Goal: Task Accomplishment & Management: Complete application form

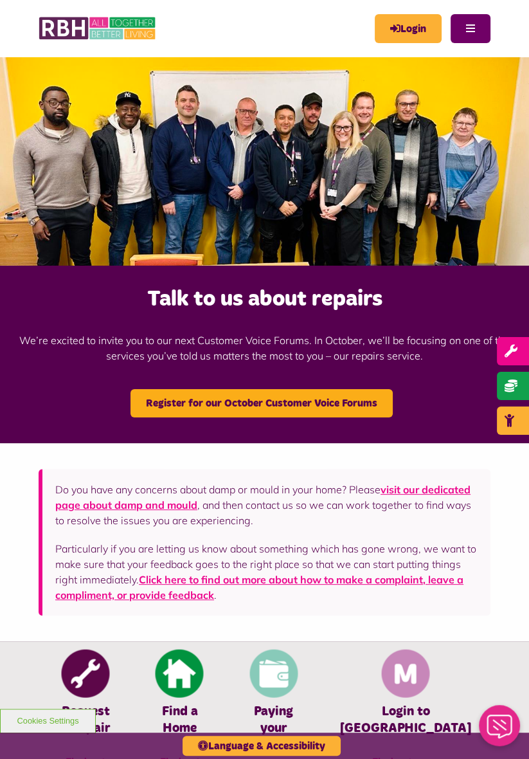
click at [487, 32] on button "Menu" at bounding box center [471, 28] width 40 height 29
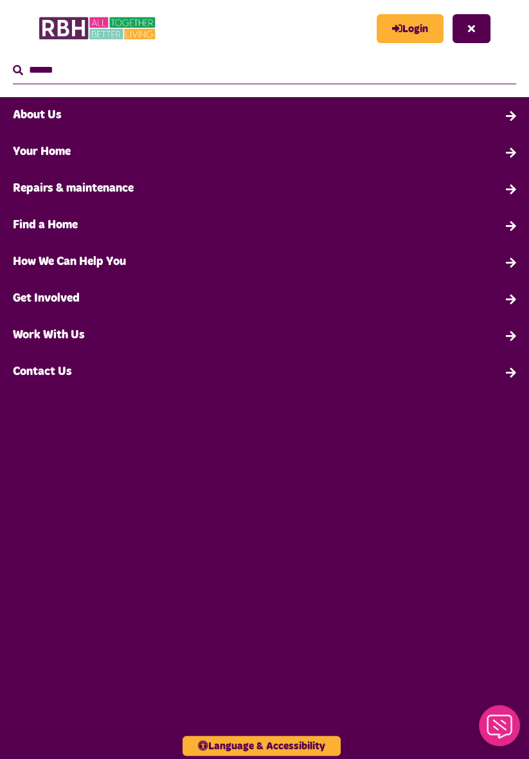
click at [502, 334] on link "Work With Us" at bounding box center [264, 335] width 529 height 37
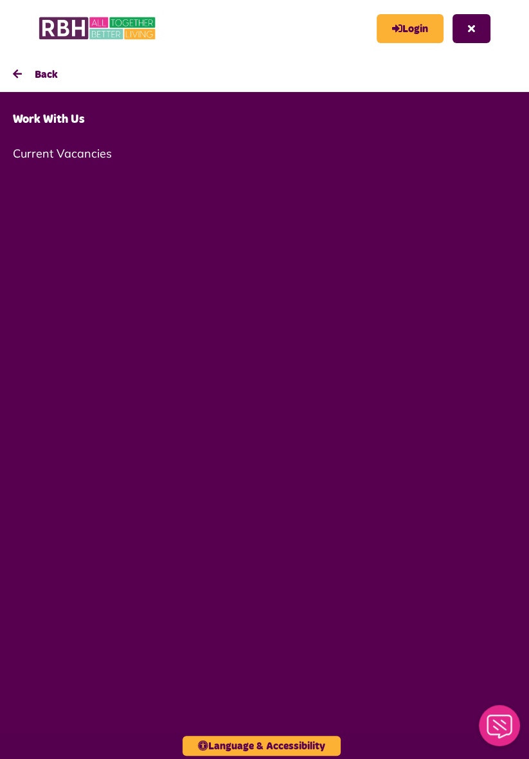
click at [91, 149] on link "Current Vacancies" at bounding box center [264, 153] width 529 height 30
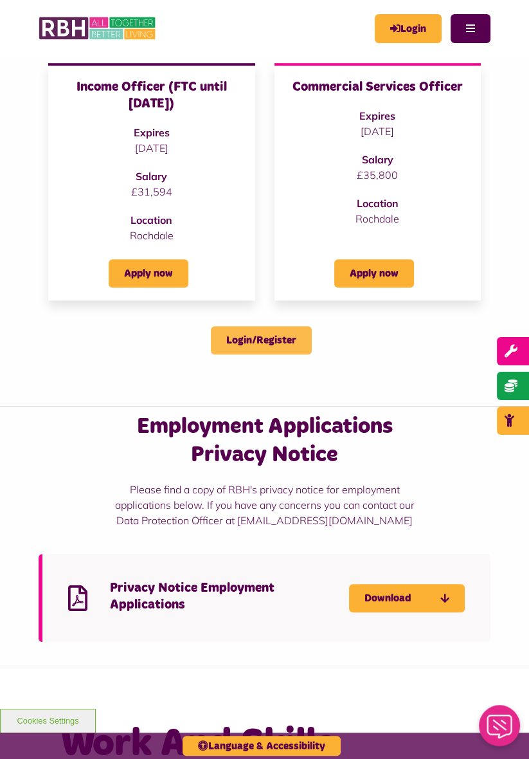
click at [253, 337] on link "Login/Register" at bounding box center [261, 340] width 101 height 28
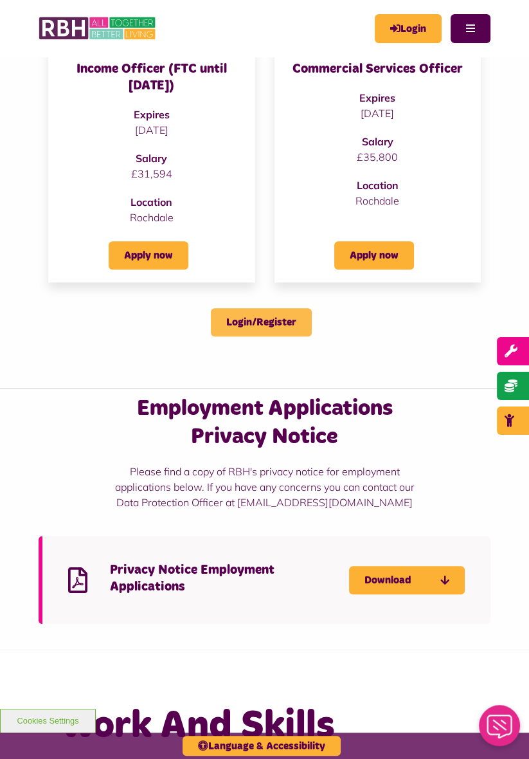
scroll to position [659, 0]
